Goal: Navigation & Orientation: Find specific page/section

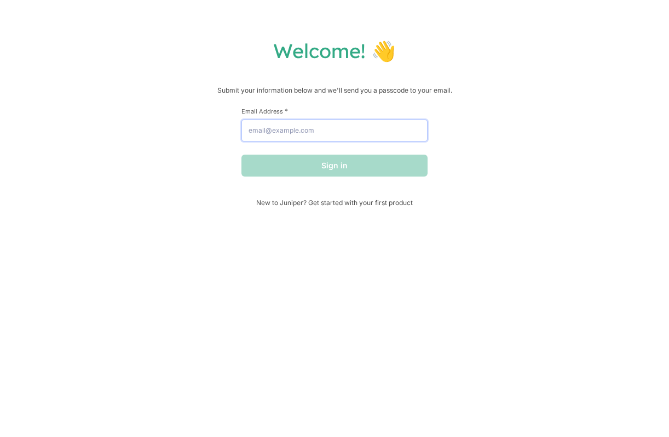
click at [324, 132] on input "Email Address *" at bounding box center [335, 130] width 186 height 22
type input "[PERSON_NAME][EMAIL_ADDRESS][PERSON_NAME][DOMAIN_NAME]"
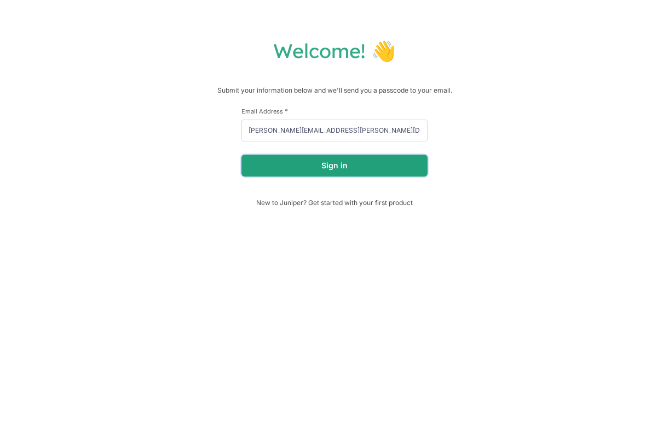
drag, startPoint x: 320, startPoint y: 169, endPoint x: 357, endPoint y: 221, distance: 63.8
click at [320, 169] on button "Sign in" at bounding box center [335, 165] width 186 height 22
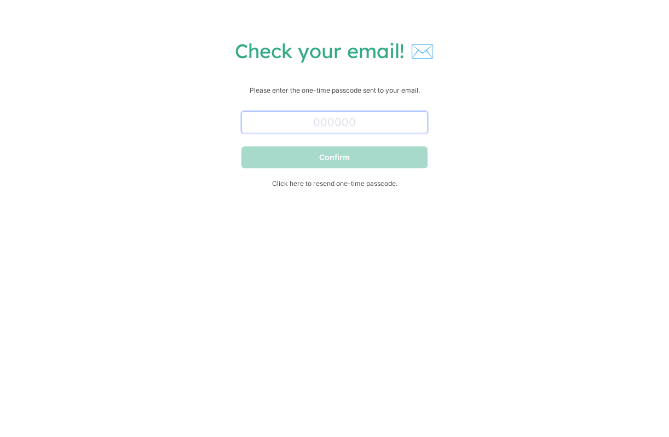
click at [305, 120] on input "text" at bounding box center [335, 122] width 186 height 22
click at [293, 123] on input "text" at bounding box center [335, 122] width 186 height 22
paste input "363842"
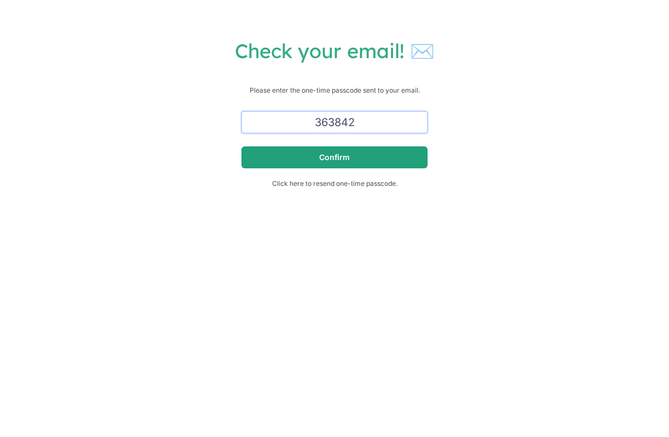
type input "363842"
drag, startPoint x: 318, startPoint y: 158, endPoint x: 312, endPoint y: 162, distance: 7.9
click at [318, 158] on button "Confirm" at bounding box center [335, 157] width 186 height 22
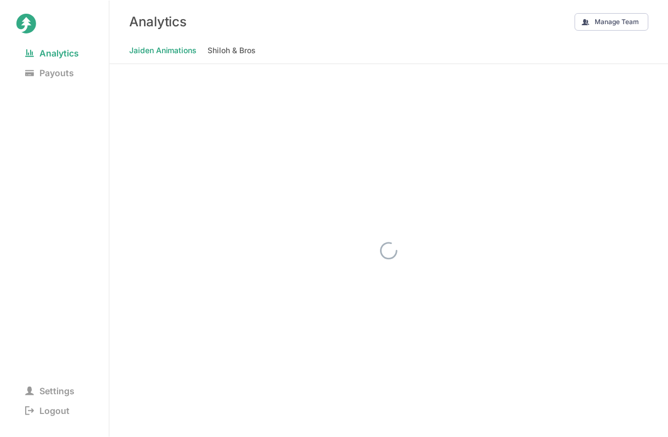
scroll to position [2, 0]
click at [243, 49] on Bros "Shiloh & Bros" at bounding box center [232, 49] width 48 height 15
